Goal: Task Accomplishment & Management: Use online tool/utility

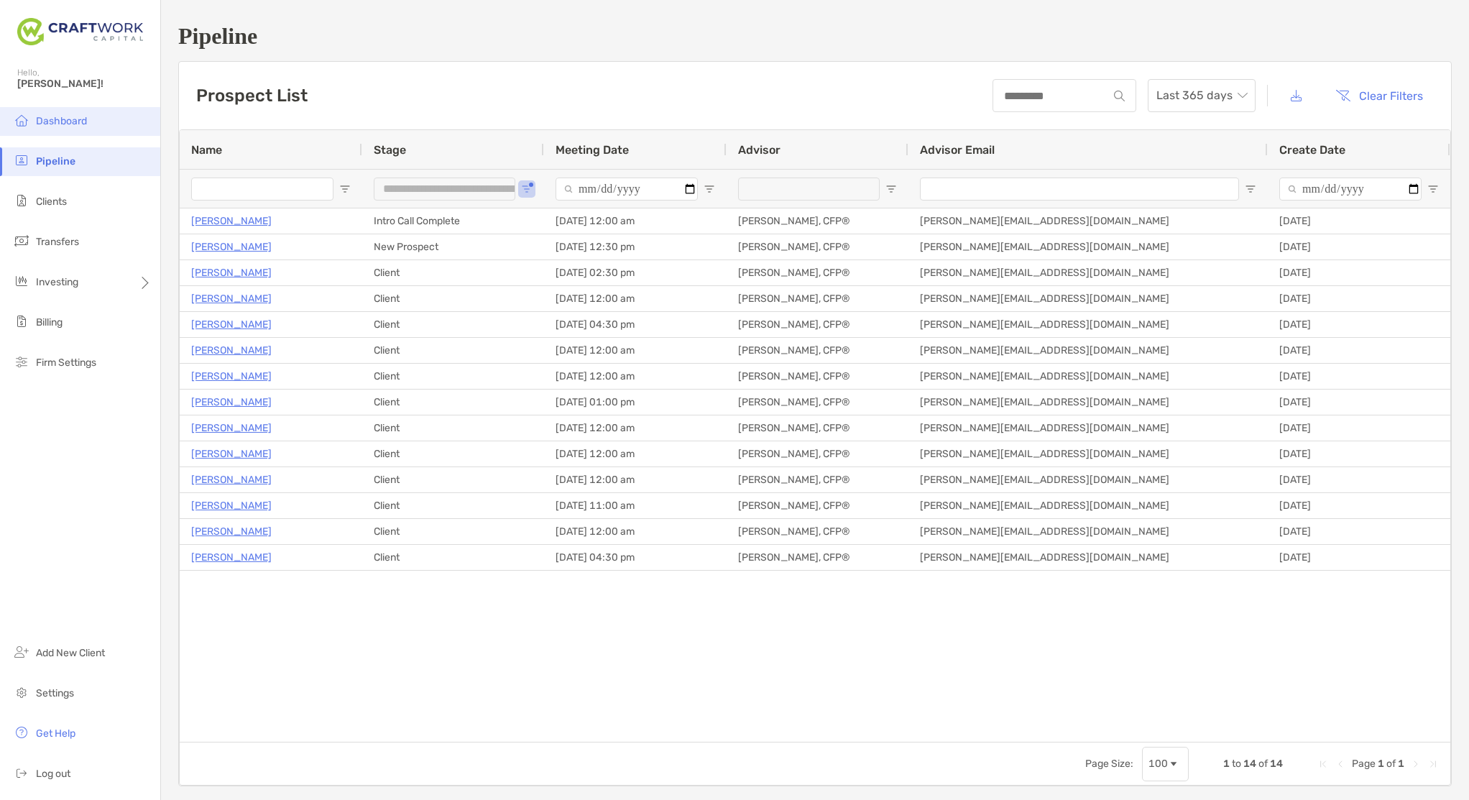
click at [77, 121] on span "Dashboard" at bounding box center [61, 121] width 51 height 12
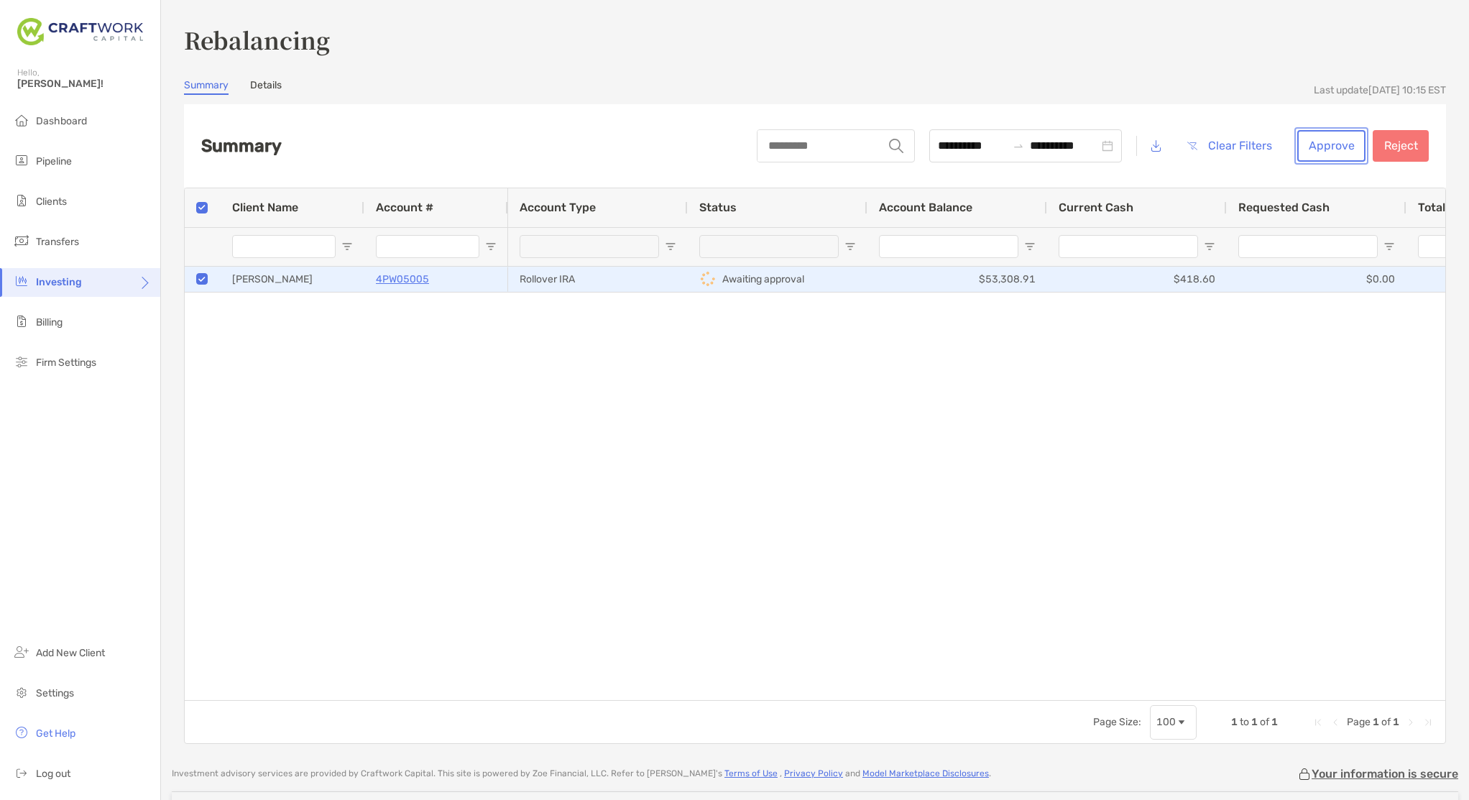
click at [1330, 149] on button "Approve" at bounding box center [1331, 146] width 68 height 32
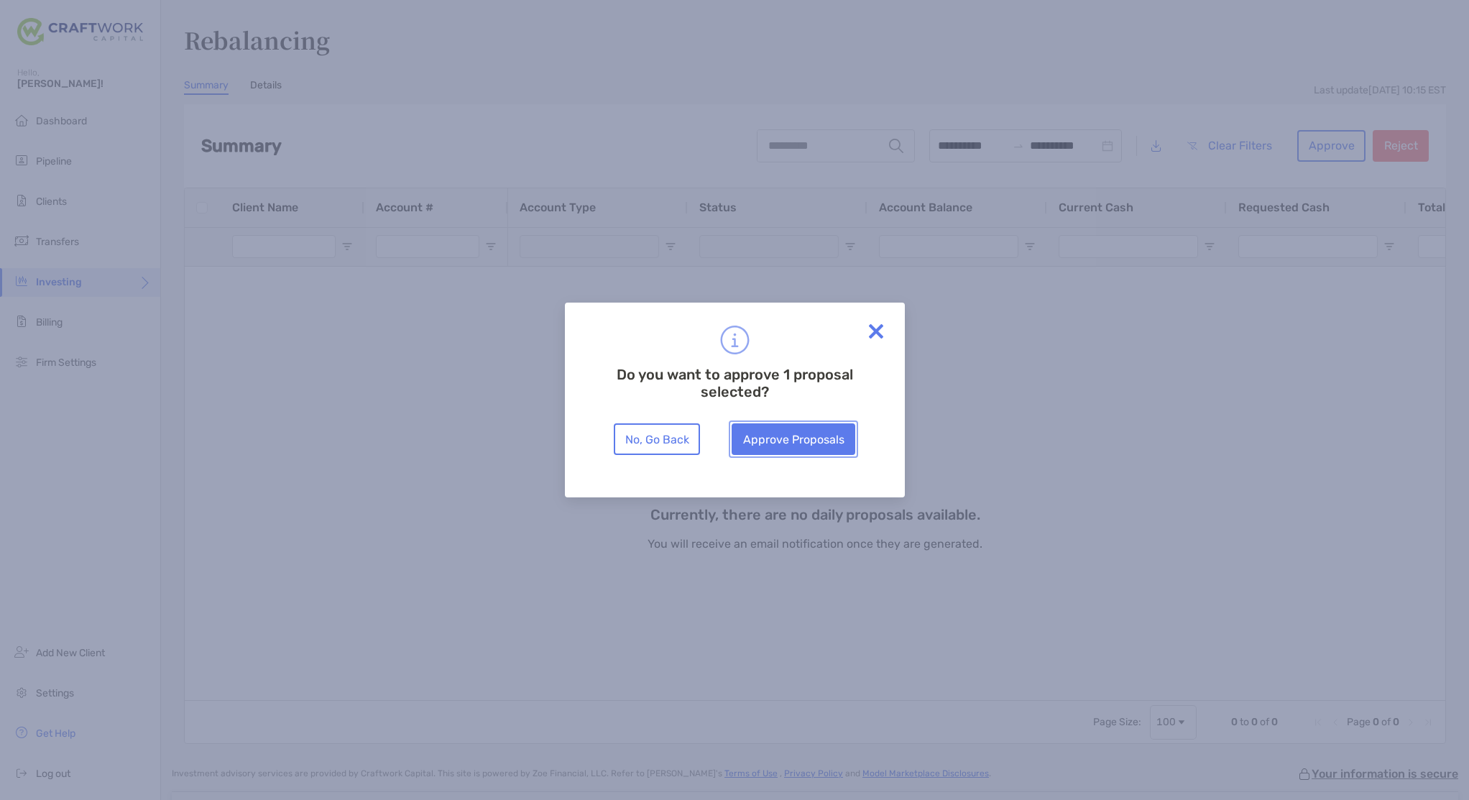
click at [809, 431] on button "Approve Proposals" at bounding box center [793, 439] width 124 height 32
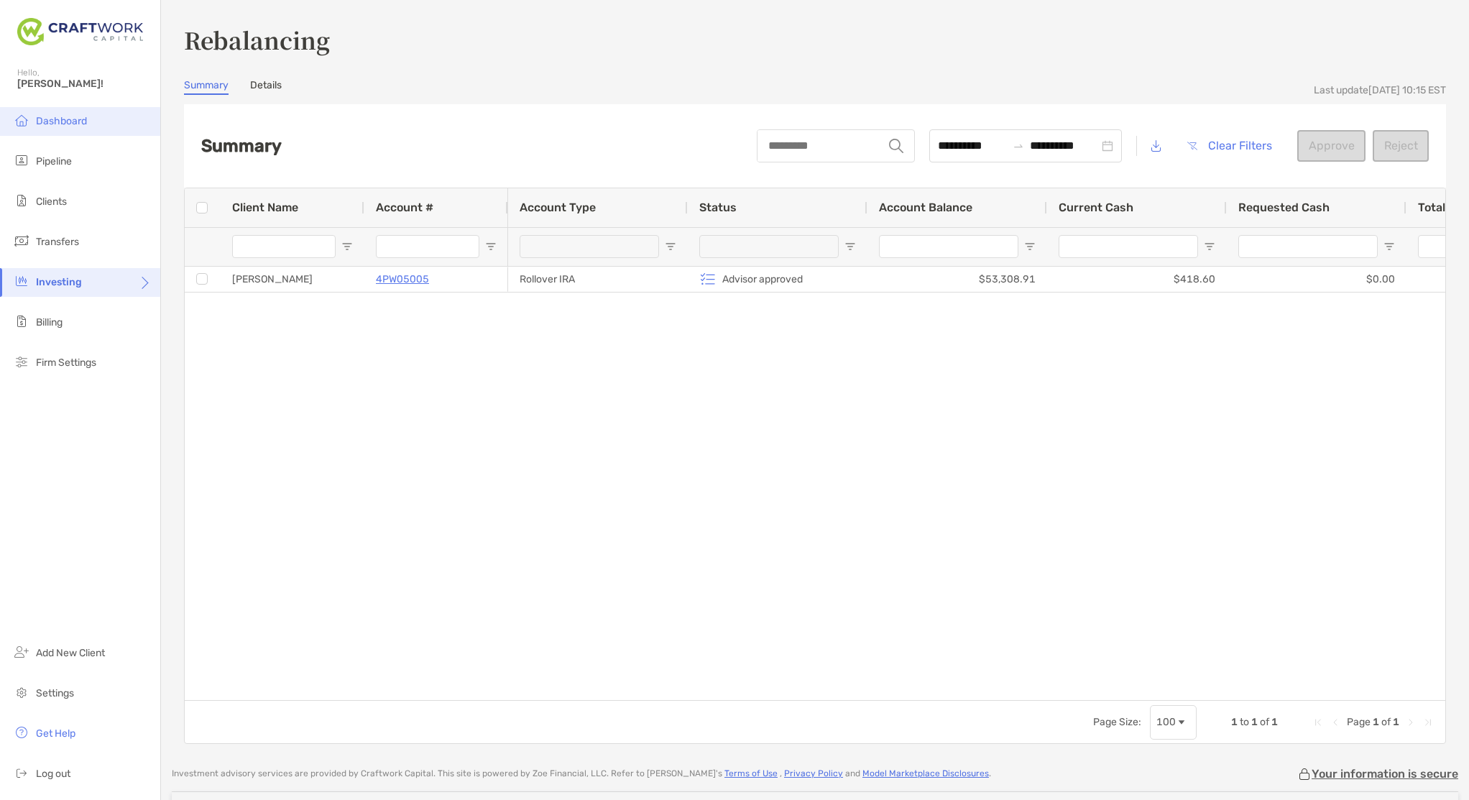
click at [71, 124] on span "Dashboard" at bounding box center [61, 121] width 51 height 12
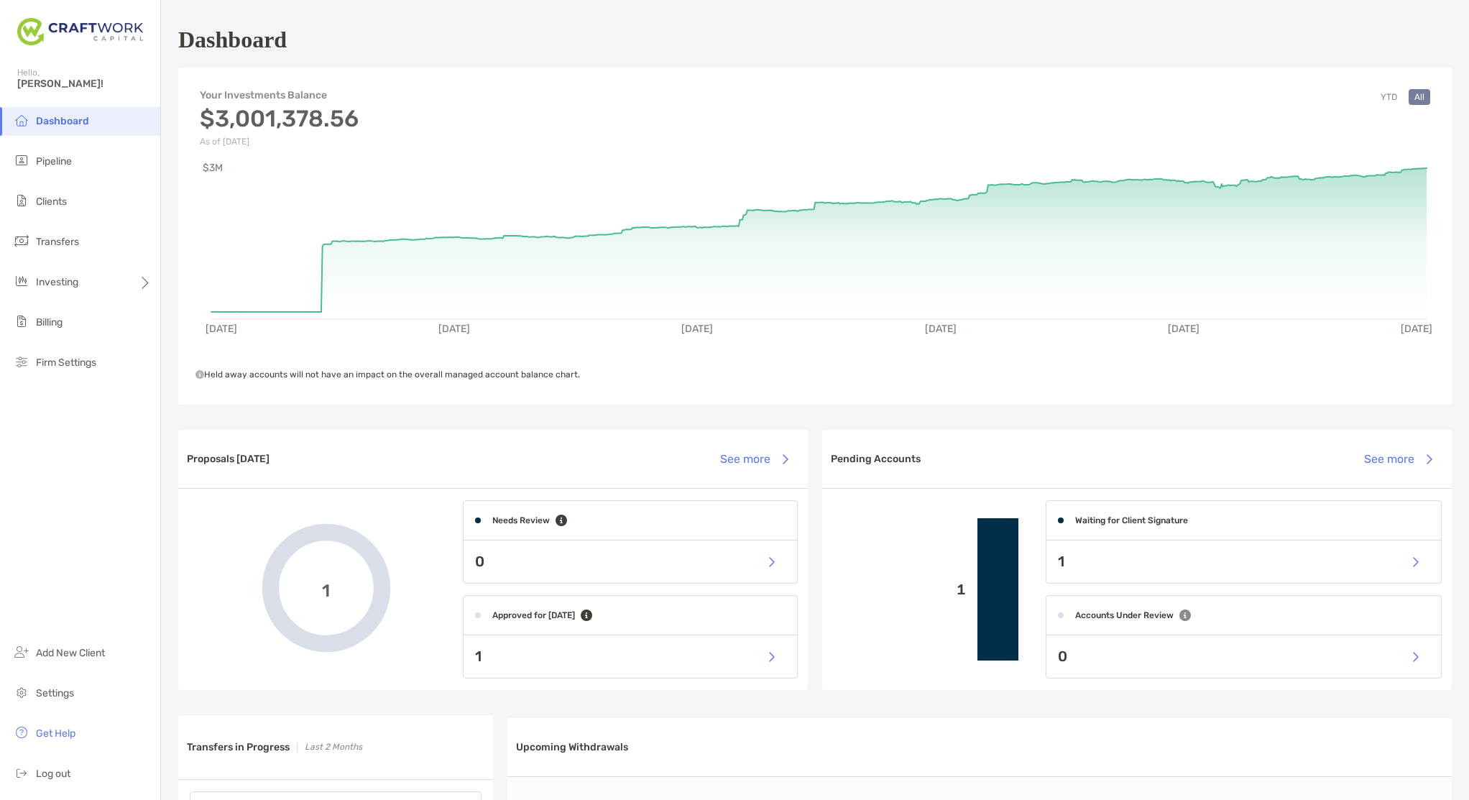
click at [70, 228] on li "Transfers" at bounding box center [80, 242] width 160 height 29
click at [75, 209] on li "Clients" at bounding box center [80, 202] width 160 height 29
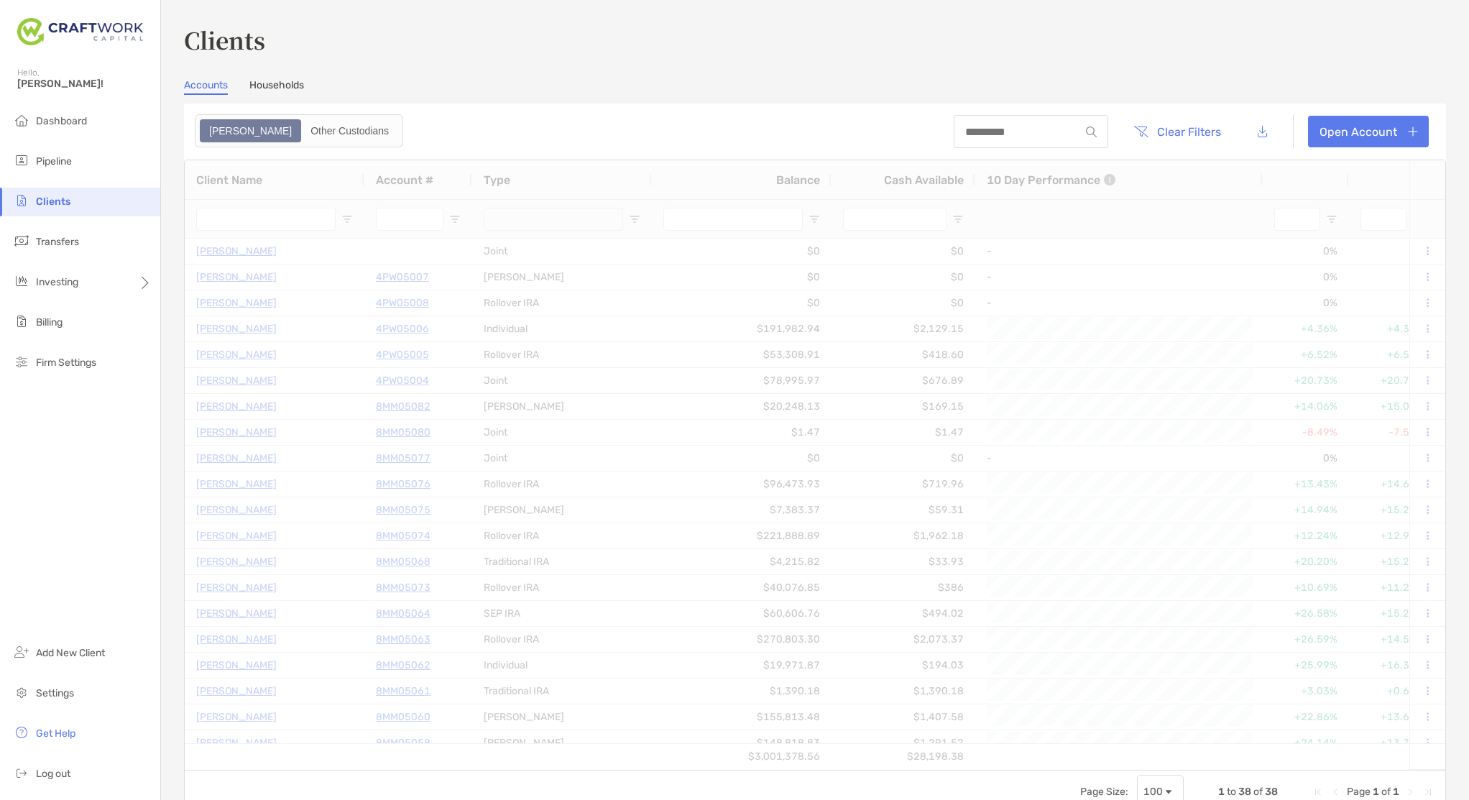
type input "*****"
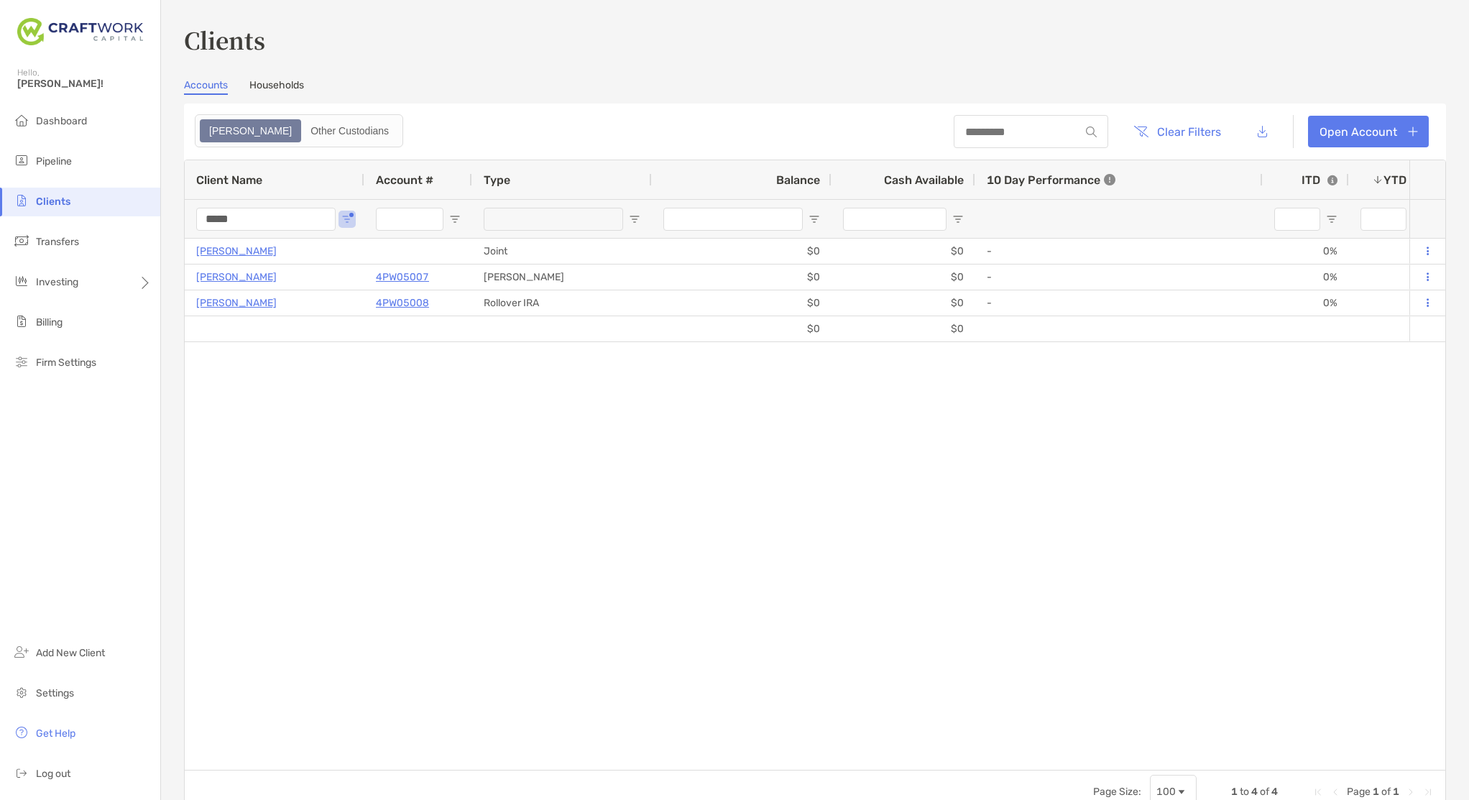
drag, startPoint x: 257, startPoint y: 220, endPoint x: 72, endPoint y: 210, distance: 184.9
click at [70, 211] on div "Clients Hello, Ross! Dashboard Pipeline Clients Transfers Investing Billing Fir…" at bounding box center [734, 400] width 1469 height 800
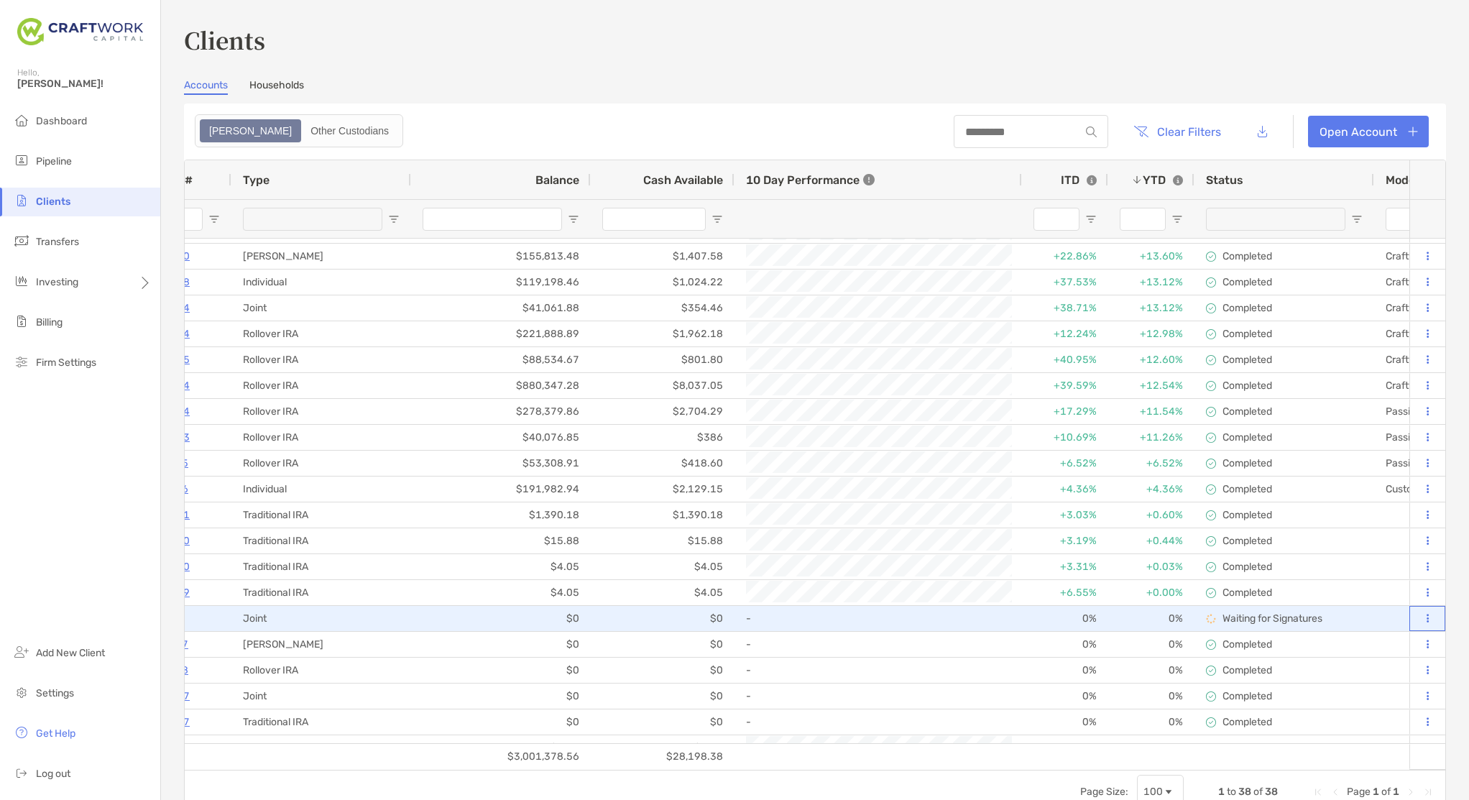
click at [1424, 619] on button at bounding box center [1426, 618] width 13 height 14
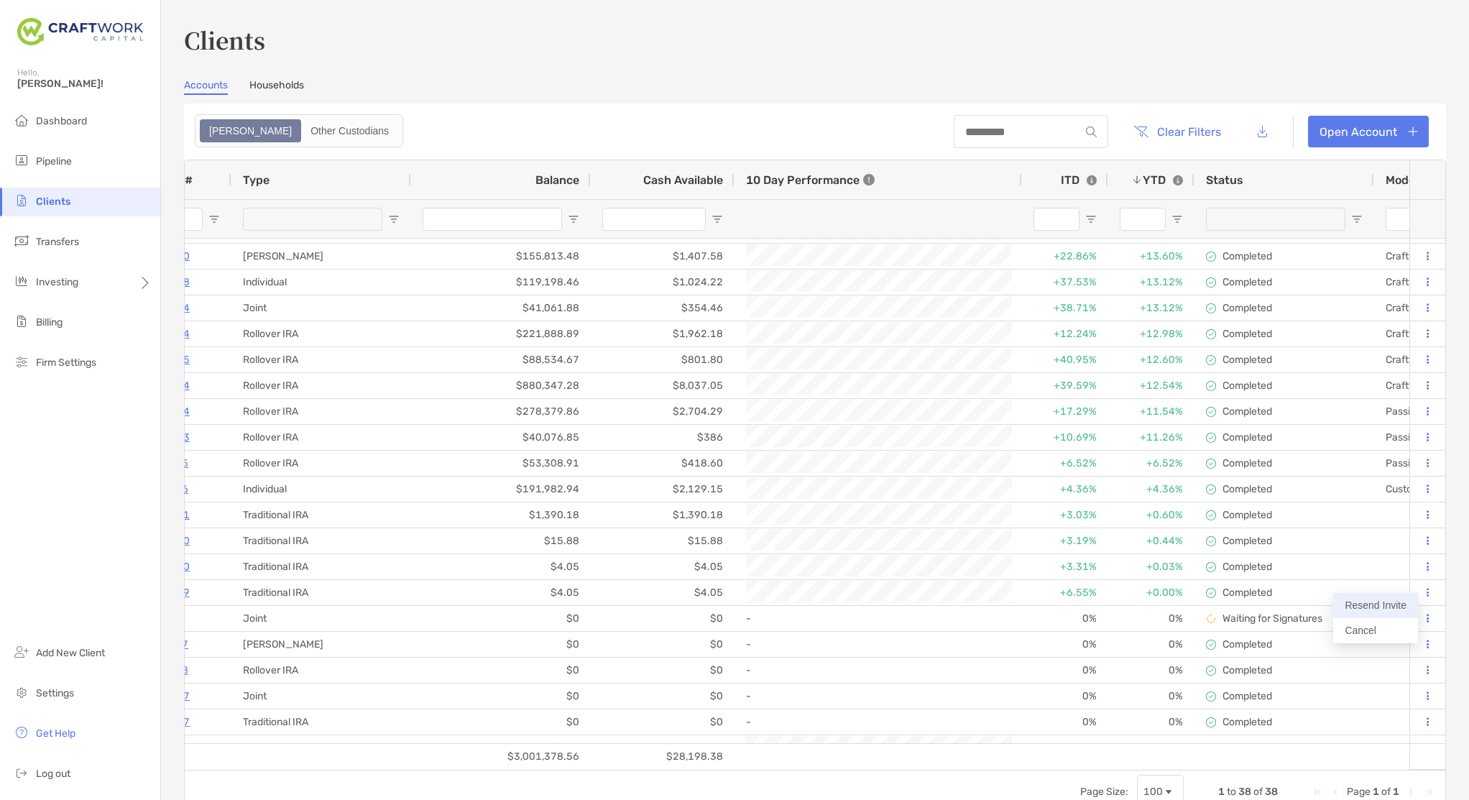
click at [1373, 604] on button "Resend Invite" at bounding box center [1375, 605] width 85 height 25
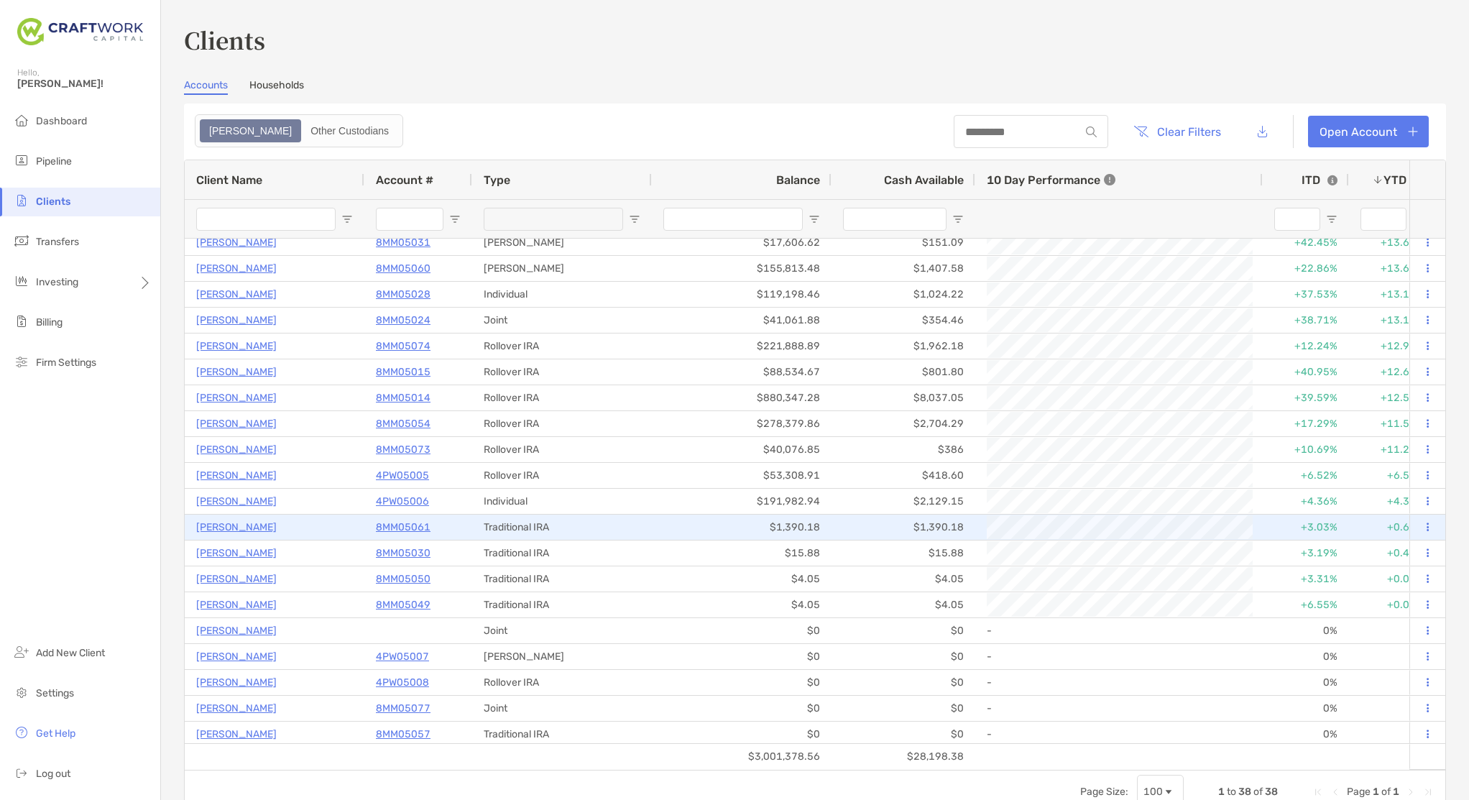
click at [412, 526] on p "8MM05061" at bounding box center [403, 527] width 55 height 18
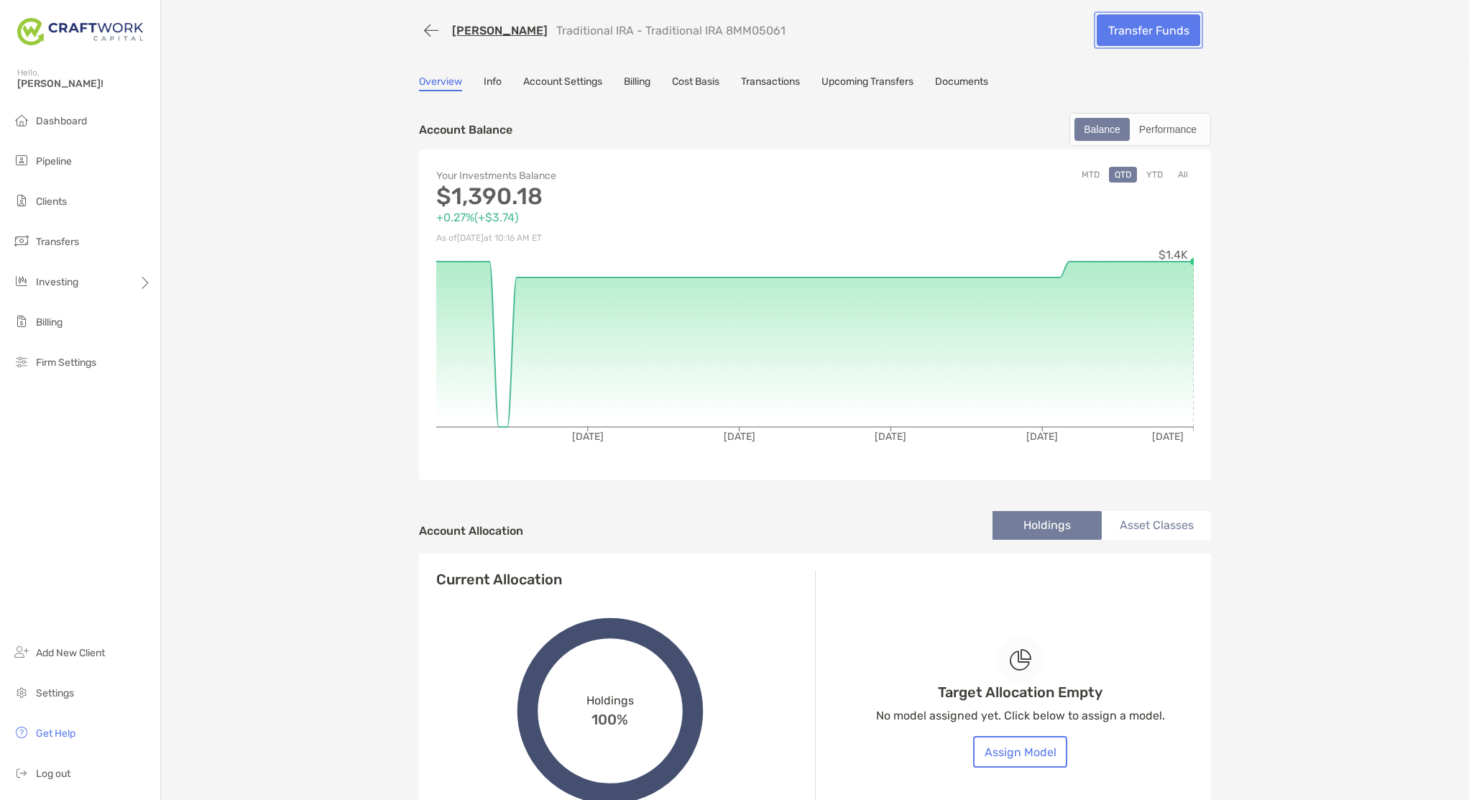
click at [1157, 32] on link "Transfer Funds" at bounding box center [1147, 30] width 103 height 32
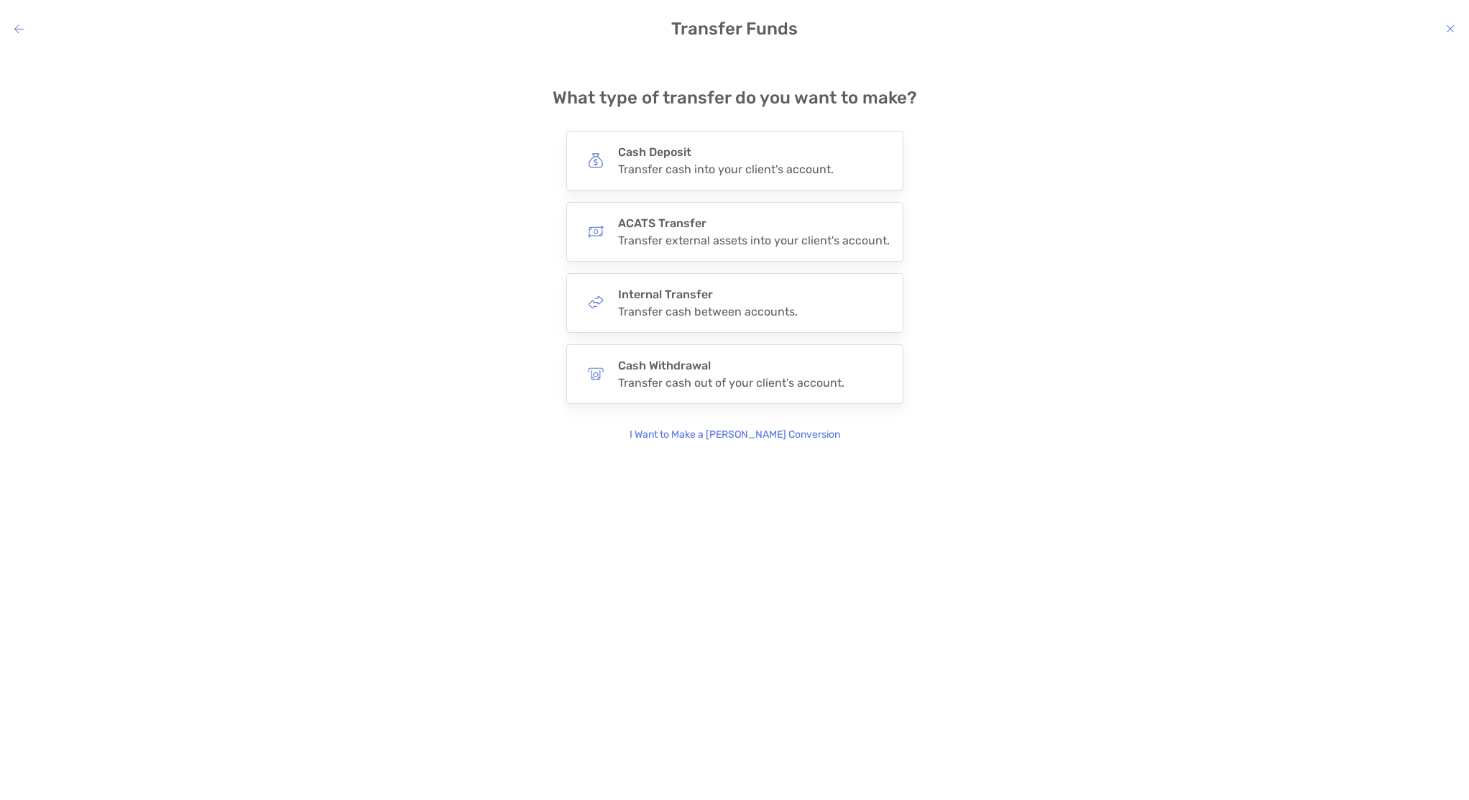
click at [752, 438] on p "I Want to Make a Roth Conversion" at bounding box center [734, 435] width 211 height 16
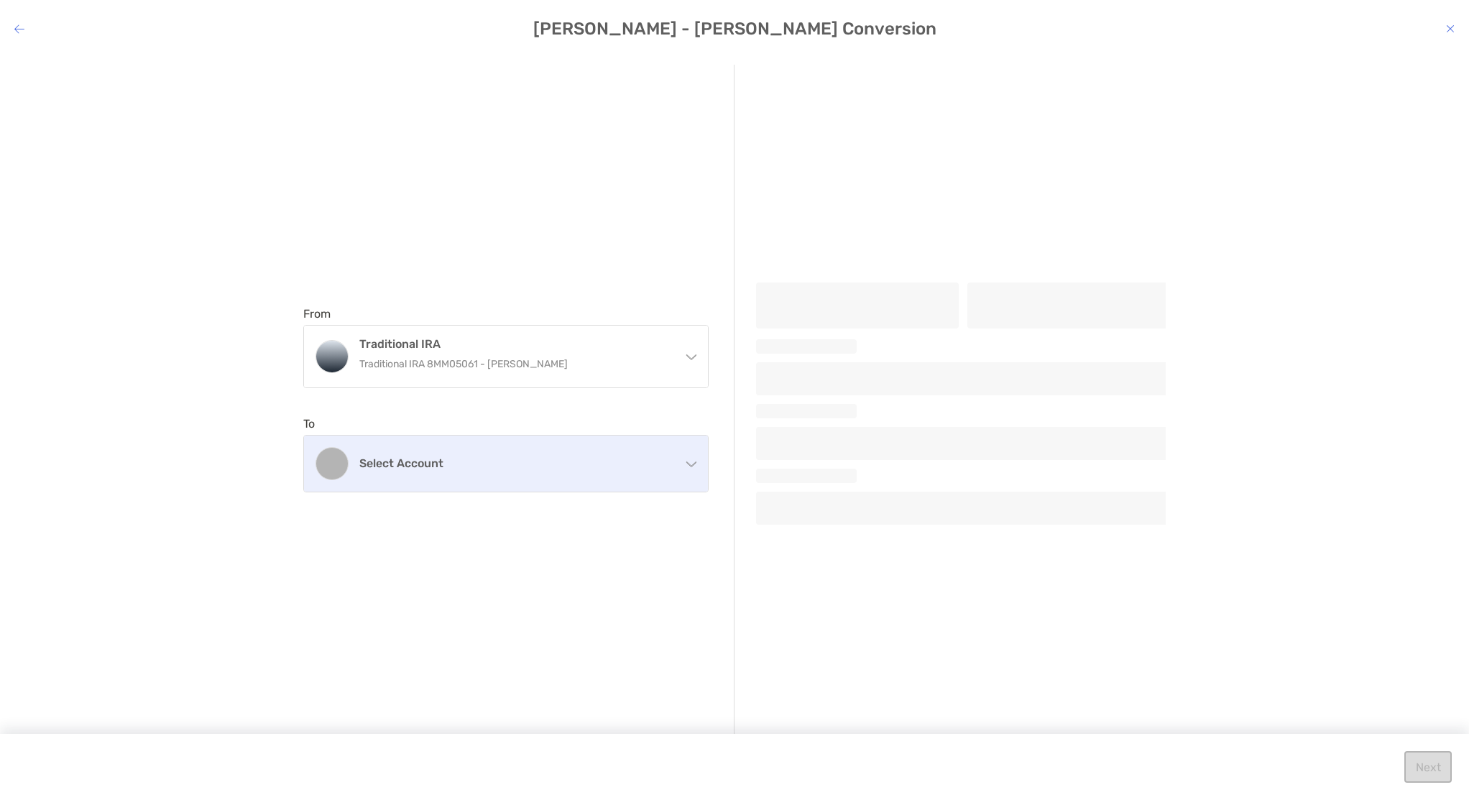
click at [611, 486] on div "Select account" at bounding box center [506, 463] width 404 height 56
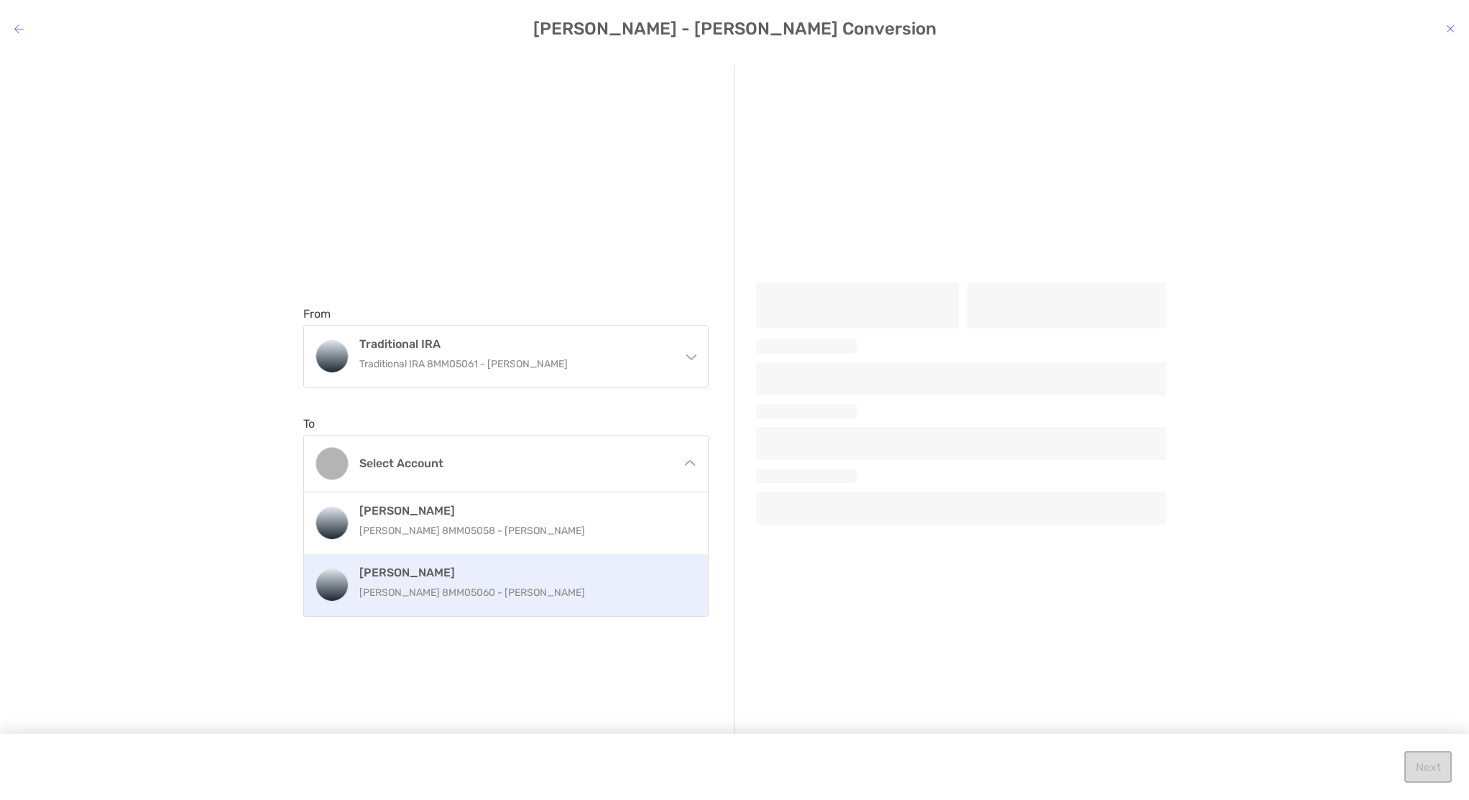
click at [563, 592] on p "Roth IRA 8MM05060 - Amy Collins" at bounding box center [521, 592] width 324 height 18
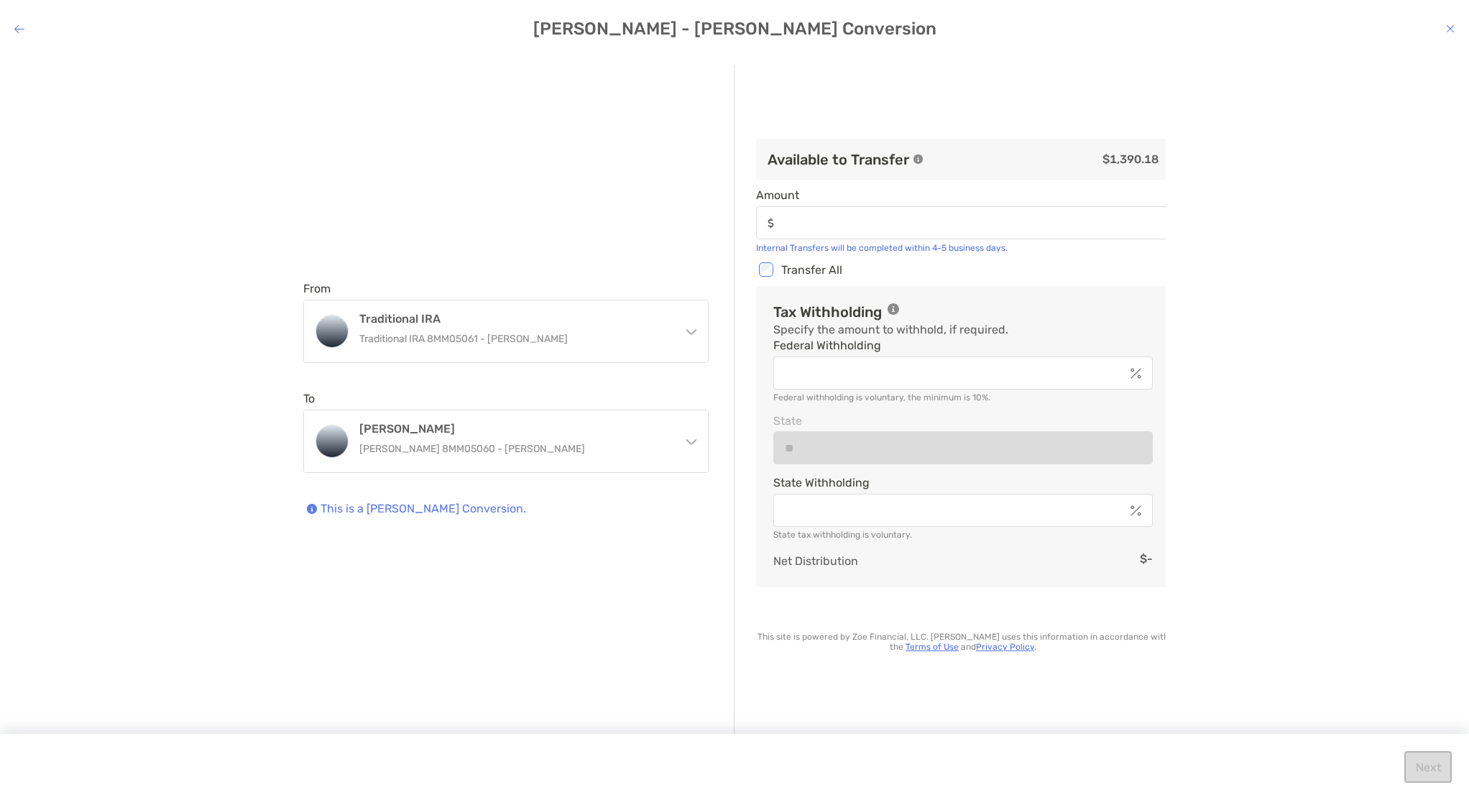
type input "********"
click at [1427, 765] on button "Next" at bounding box center [1427, 767] width 47 height 32
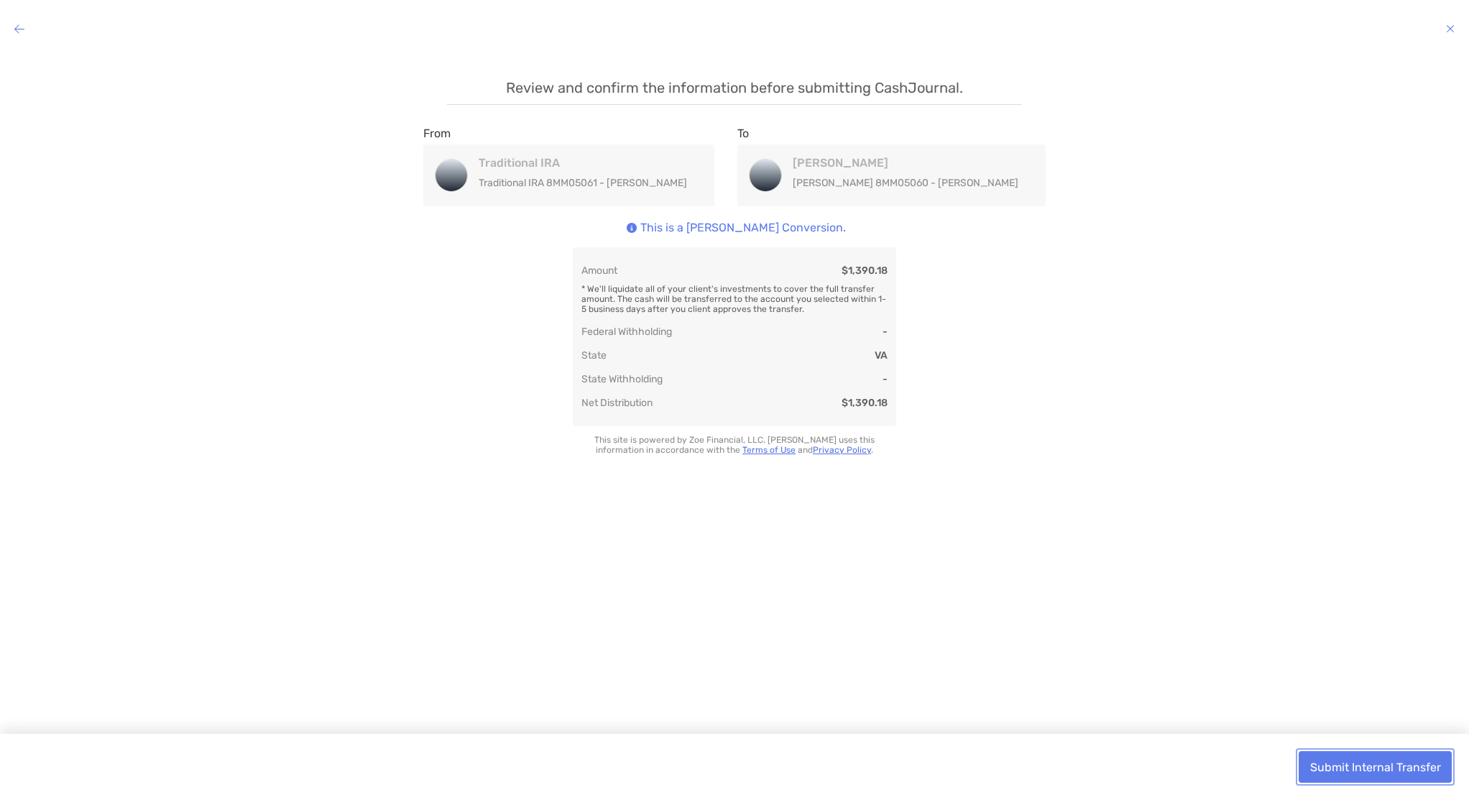
click at [1419, 765] on button "Submit Internal Transfer" at bounding box center [1374, 767] width 153 height 32
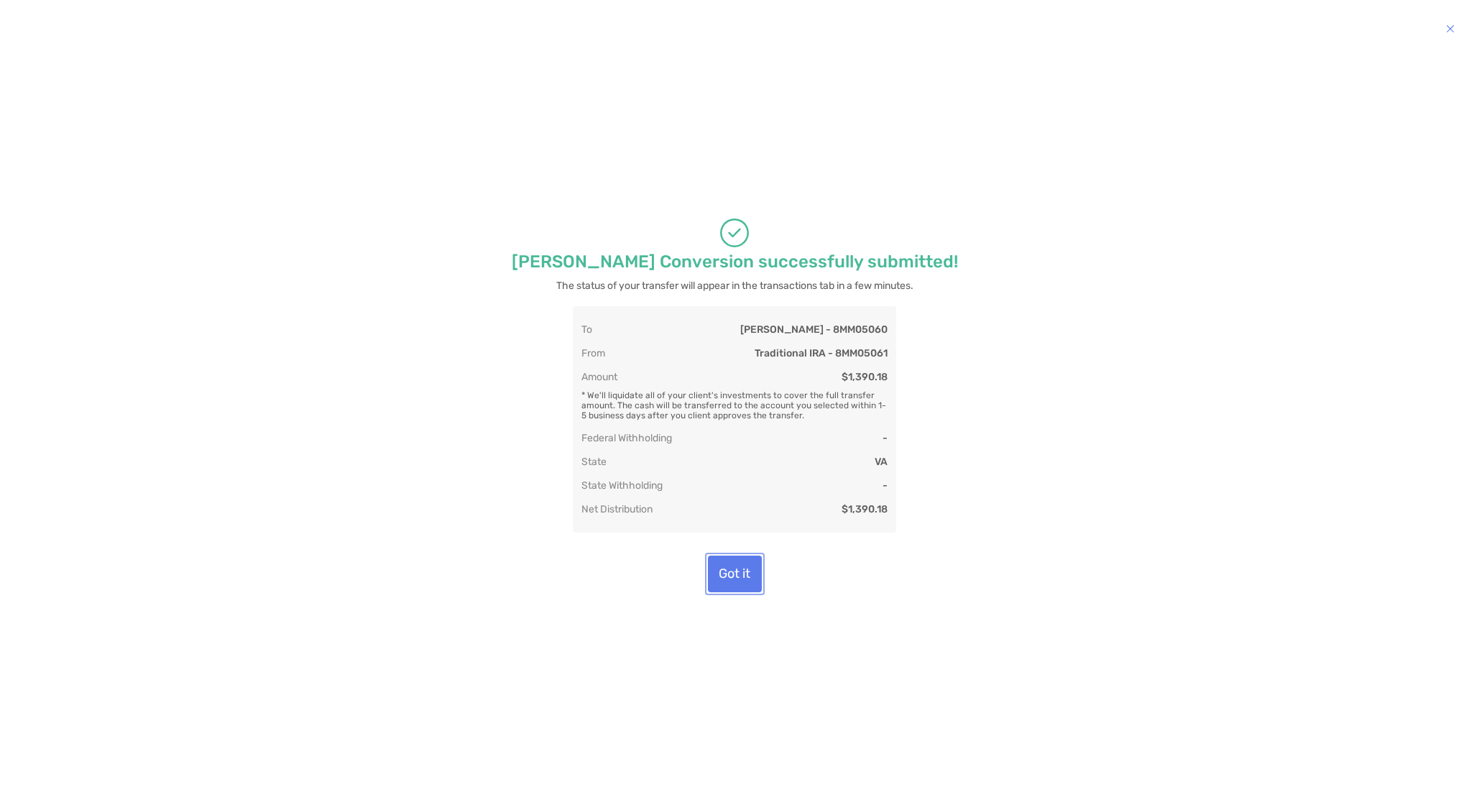
click at [744, 578] on button "Got it" at bounding box center [735, 573] width 54 height 37
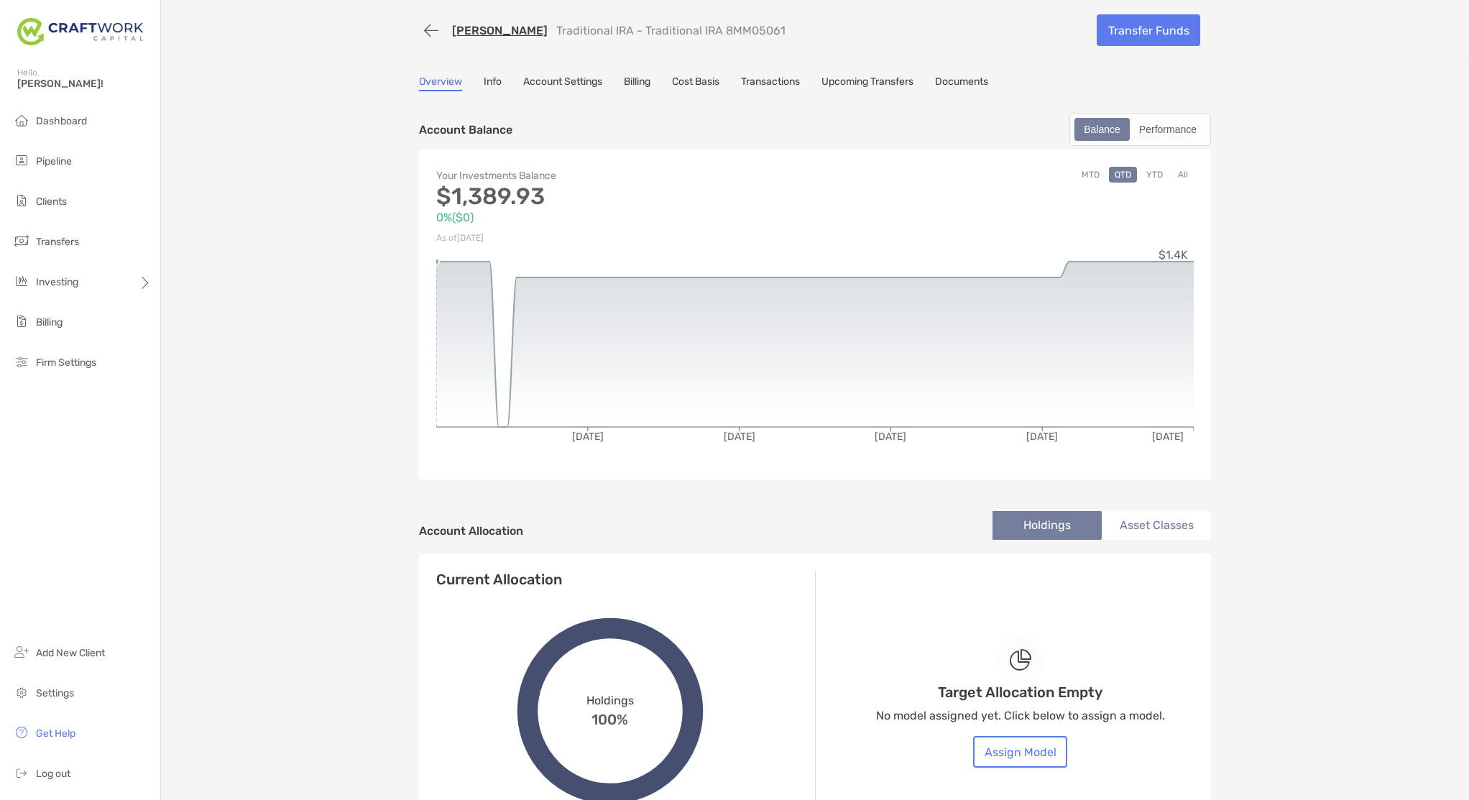
click at [493, 33] on link "Amy Collins" at bounding box center [500, 31] width 96 height 14
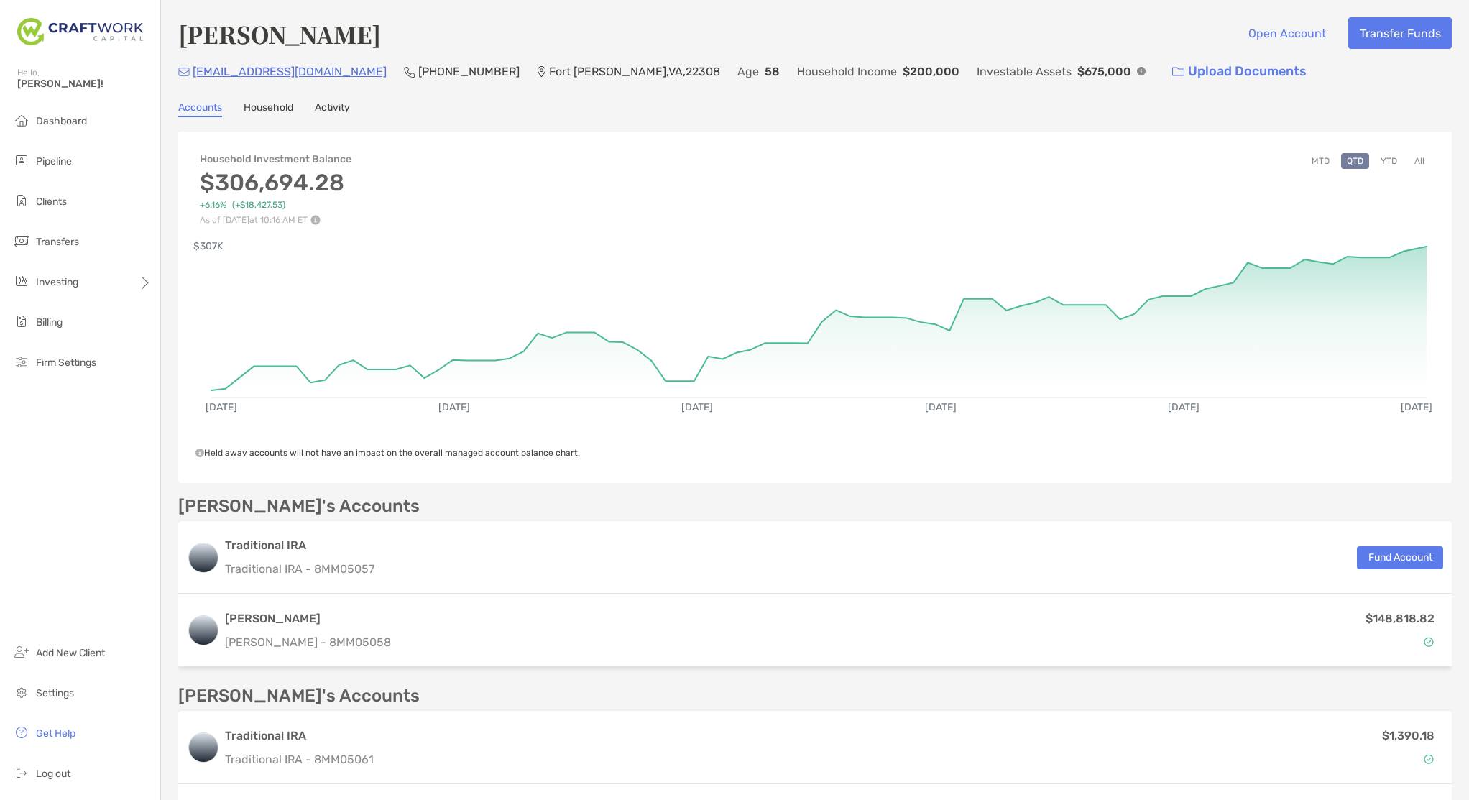
click at [1392, 162] on button "YTD" at bounding box center [1389, 161] width 28 height 16
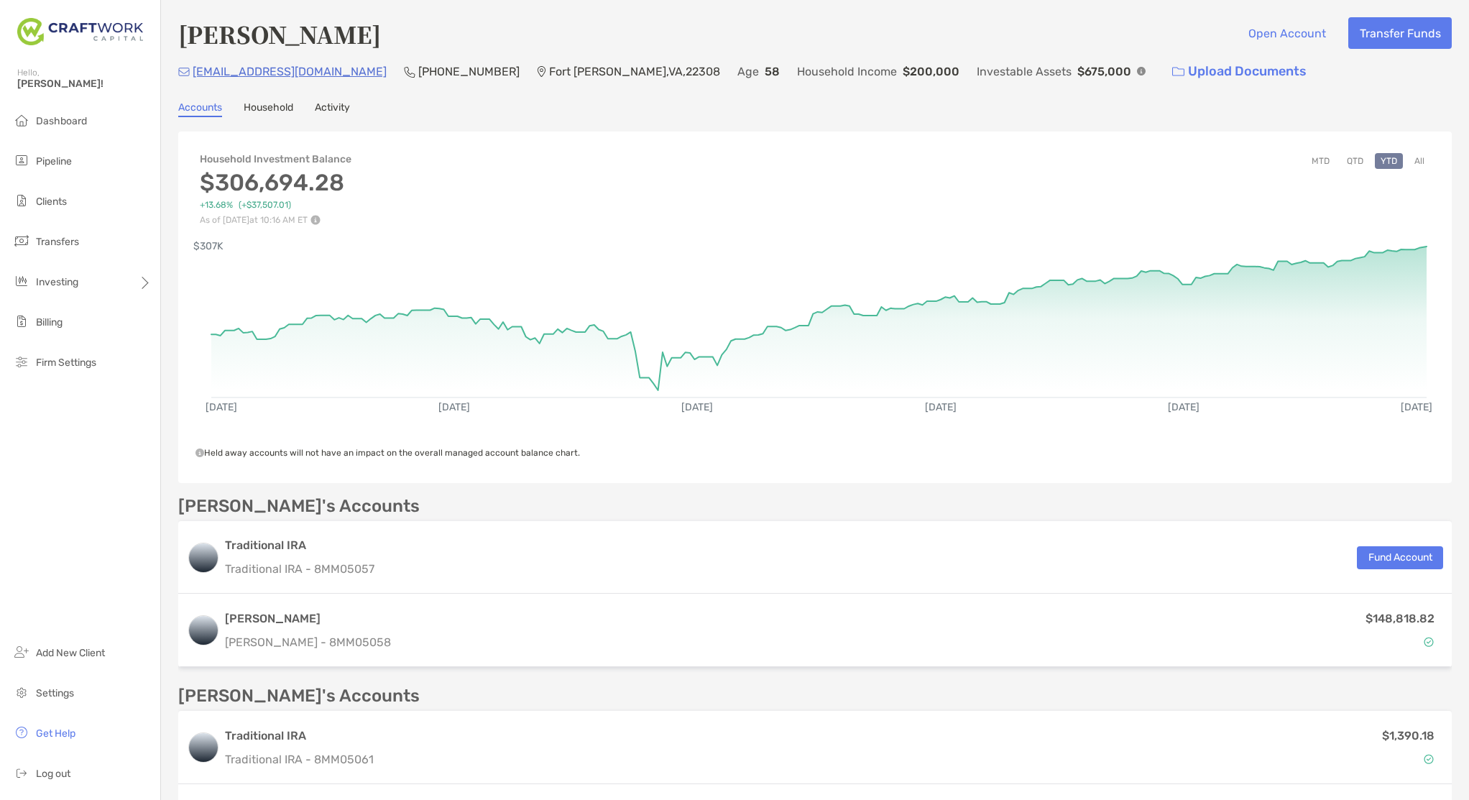
click at [1415, 161] on button "All" at bounding box center [1419, 161] width 22 height 16
